Goal: Information Seeking & Learning: Learn about a topic

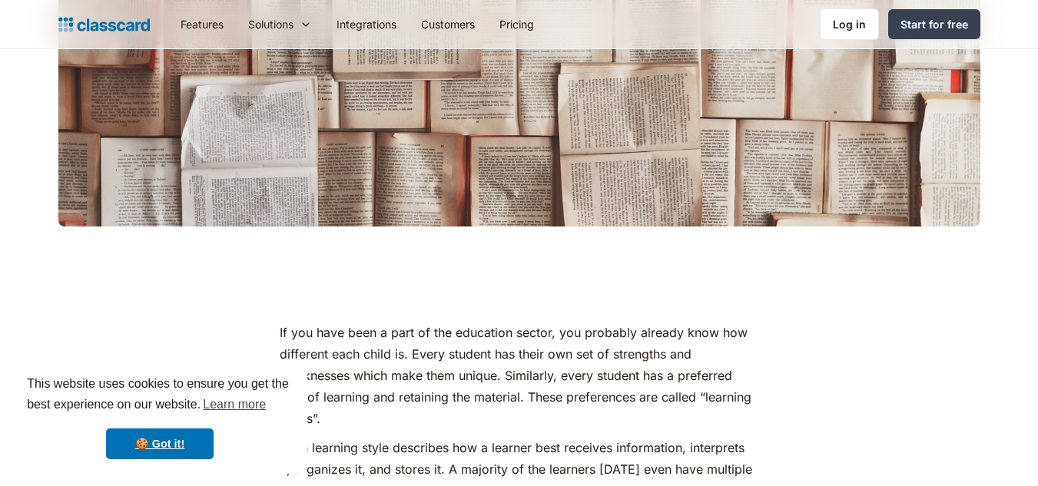
scroll to position [615, 0]
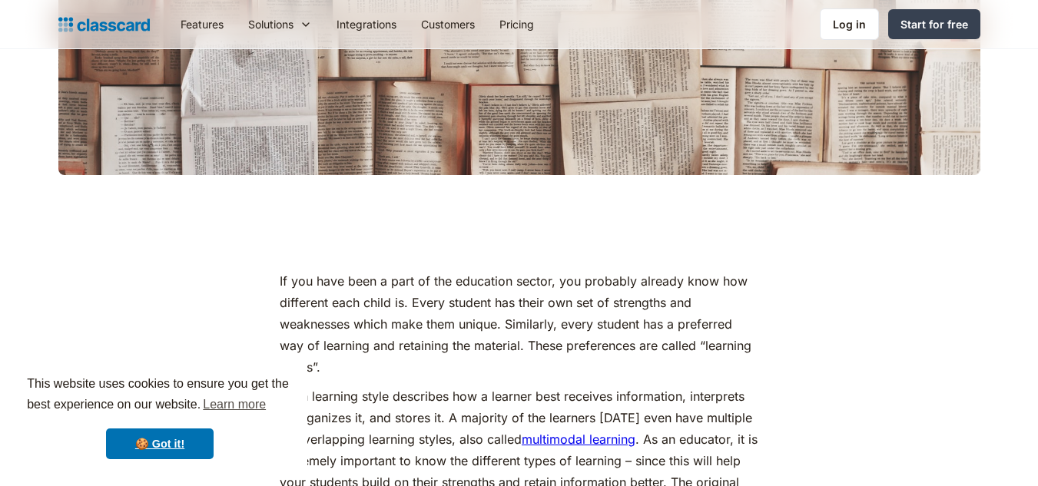
click at [609, 134] on div at bounding box center [519, 54] width 922 height 244
click at [624, 127] on div at bounding box center [519, 54] width 922 height 244
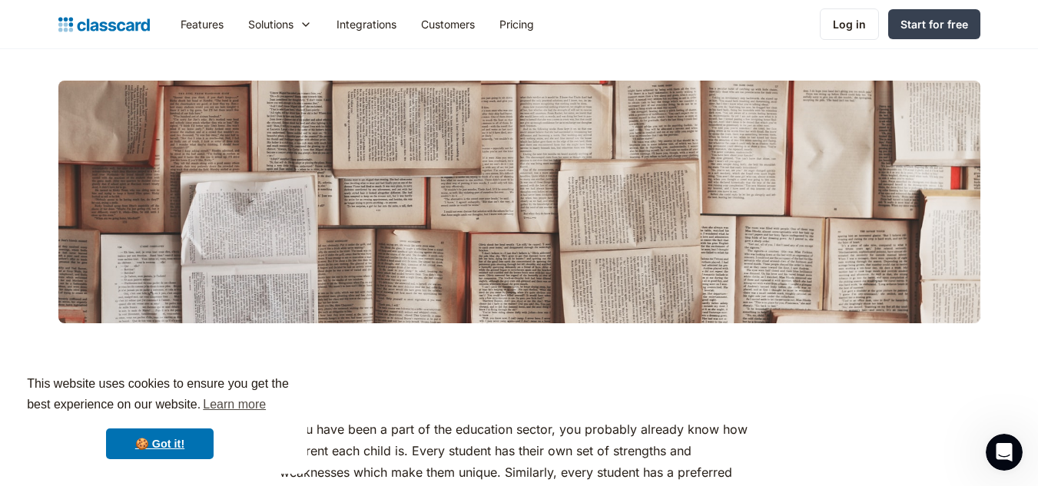
scroll to position [307, 0]
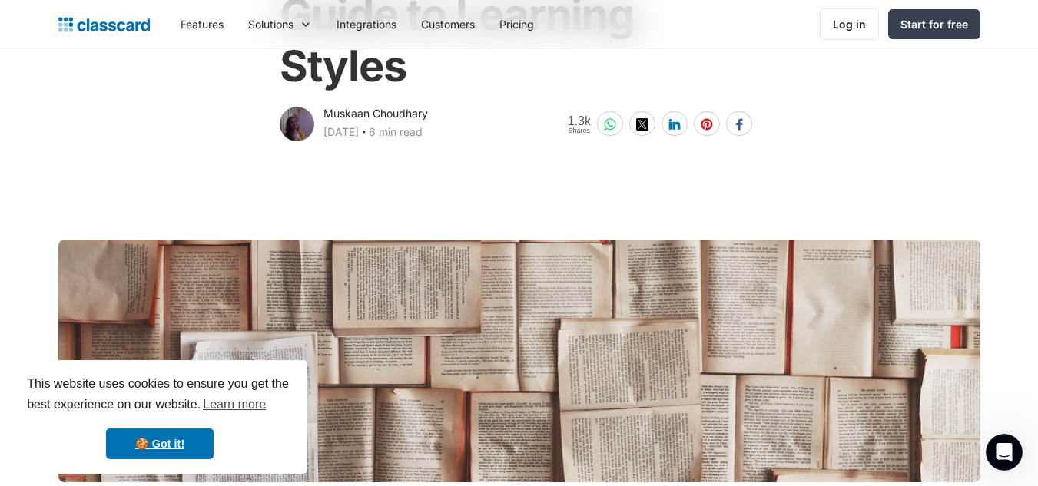
click at [619, 306] on div at bounding box center [519, 362] width 922 height 244
drag, startPoint x: 470, startPoint y: 383, endPoint x: 894, endPoint y: 321, distance: 428.6
click at [894, 321] on div at bounding box center [519, 362] width 922 height 244
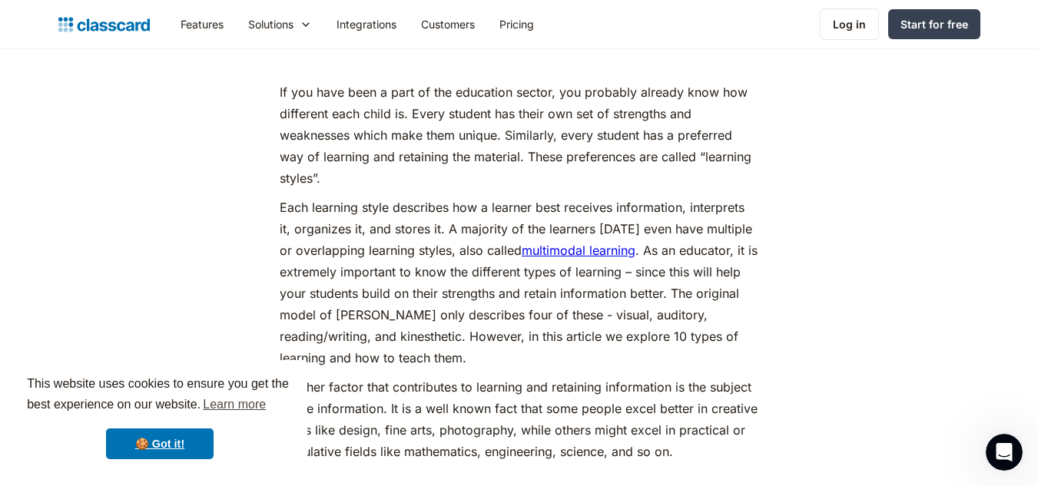
scroll to position [768, 0]
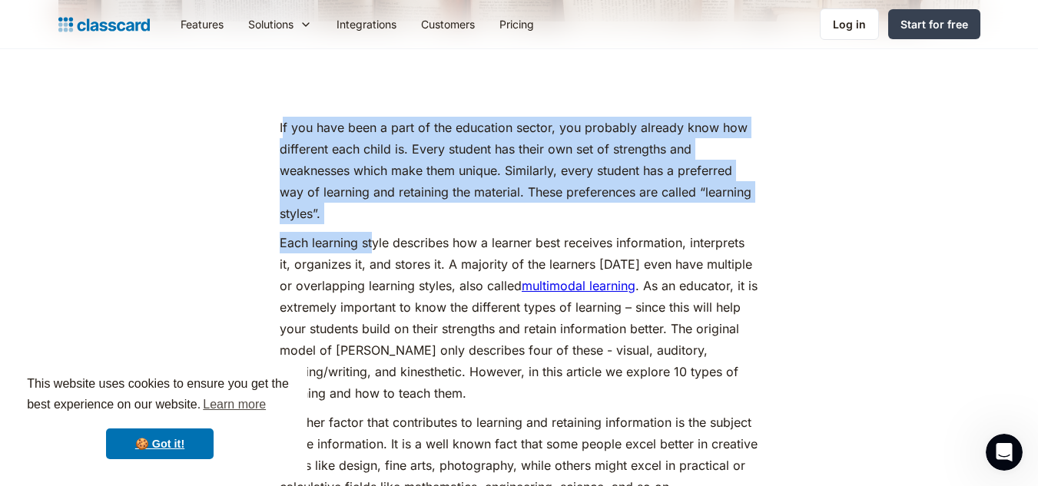
drag, startPoint x: 283, startPoint y: 126, endPoint x: 373, endPoint y: 228, distance: 136.6
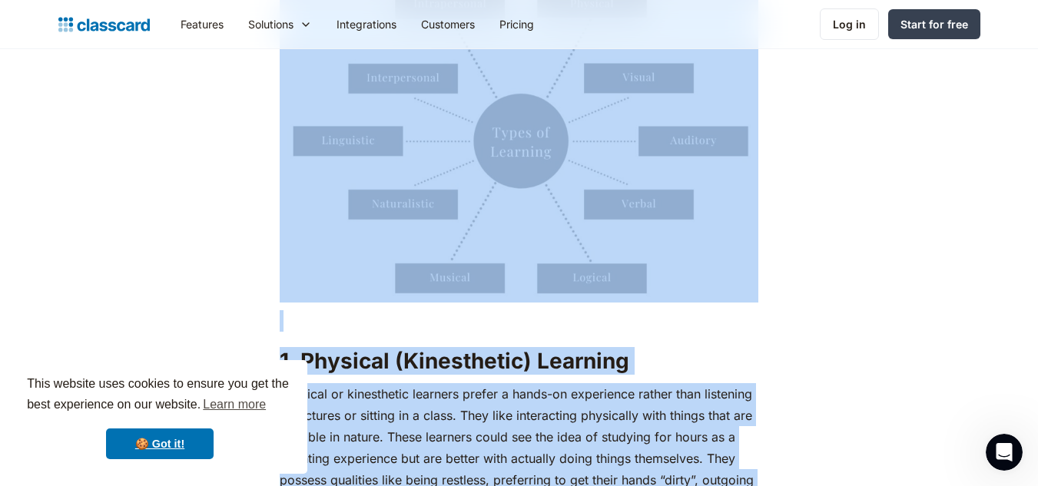
scroll to position [1525, 0]
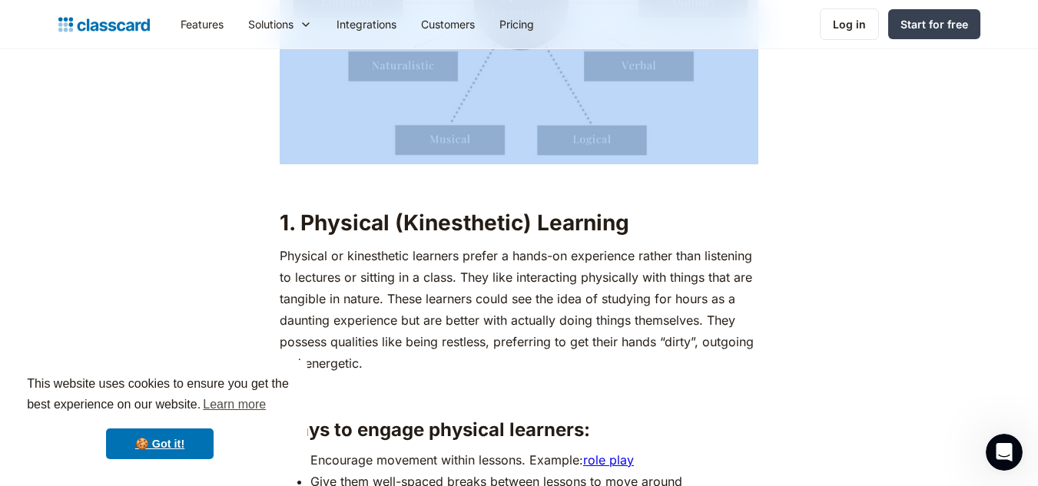
drag, startPoint x: 280, startPoint y: 125, endPoint x: 559, endPoint y: 89, distance: 281.3
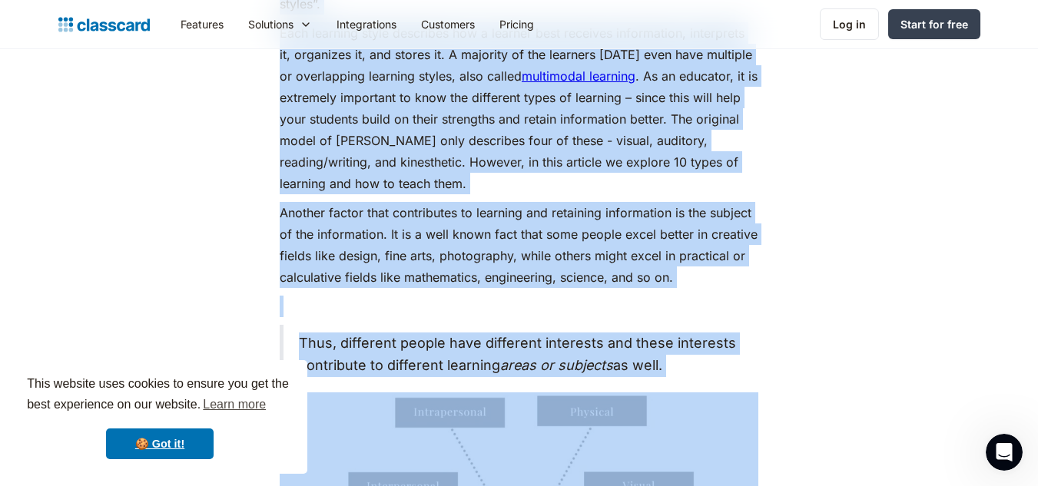
scroll to position [987, 0]
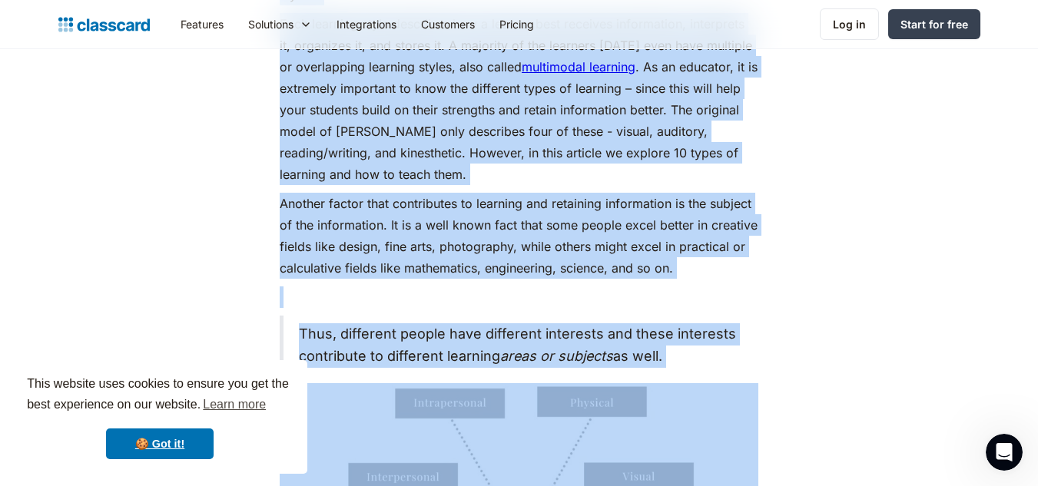
click at [662, 275] on p "Another factor that contributes to learning and retaining information is the su…" at bounding box center [519, 236] width 479 height 86
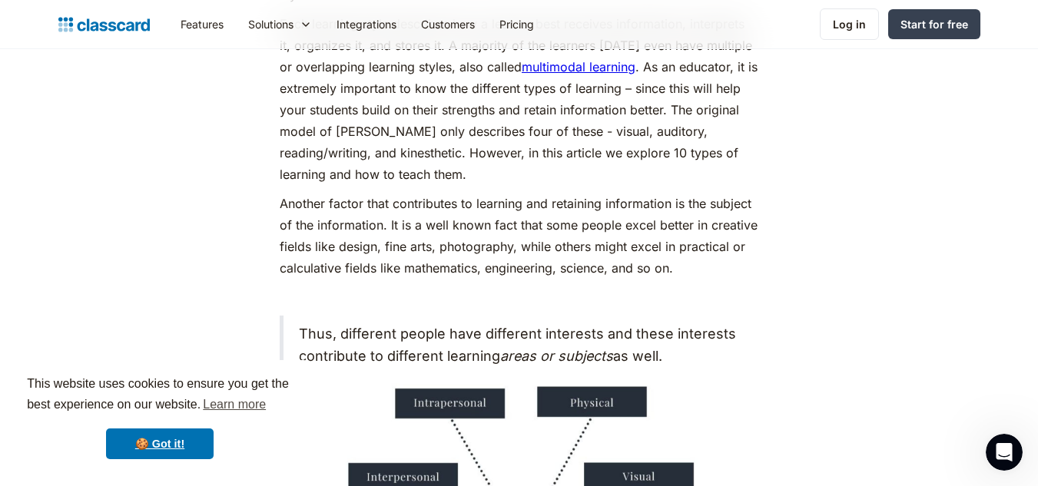
click at [682, 272] on p "Another factor that contributes to learning and retaining information is the su…" at bounding box center [519, 236] width 479 height 86
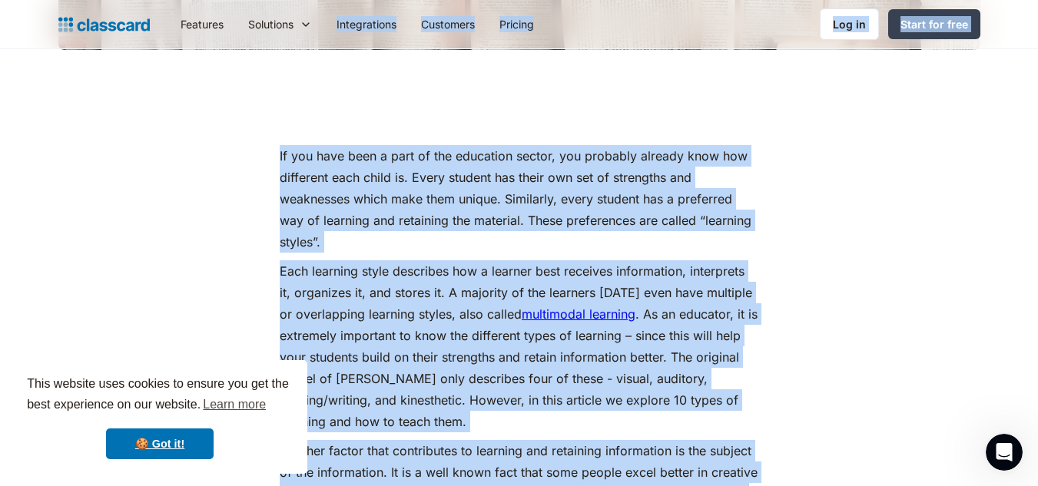
scroll to position [736, 0]
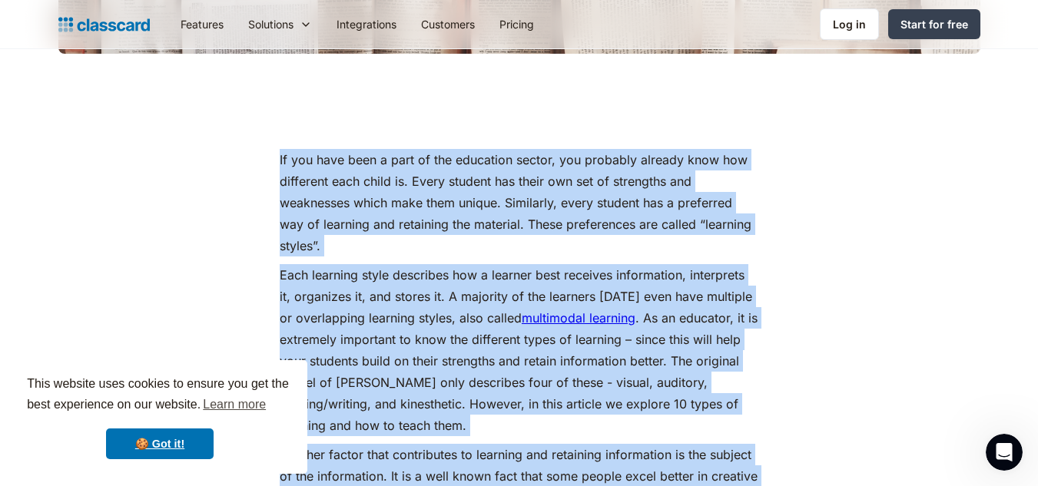
drag, startPoint x: 672, startPoint y: 269, endPoint x: 242, endPoint y: 129, distance: 452.5
copy div "Lo ips dolo sita c adip el sed doeiusmod tempor, inc utlabore etdolor magn ali …"
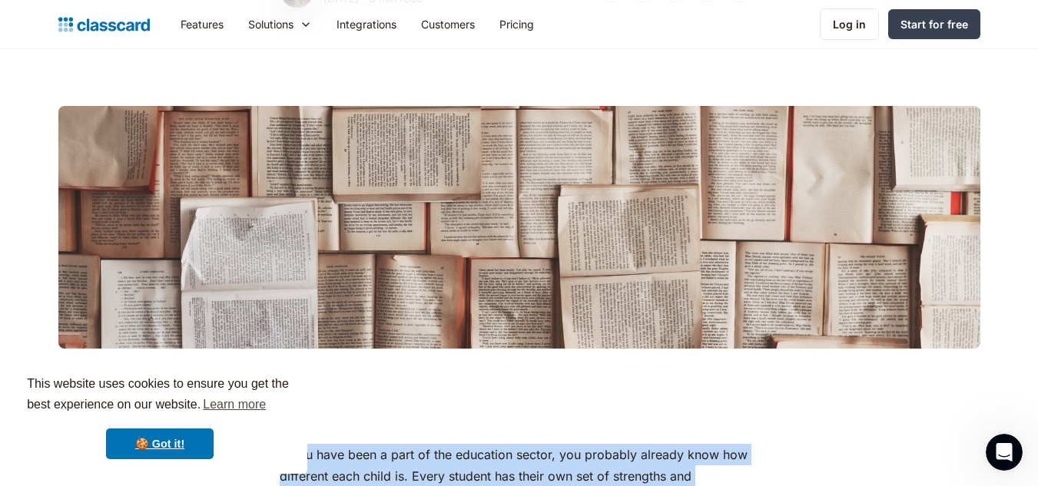
scroll to position [429, 0]
